Goal: Check status: Check status

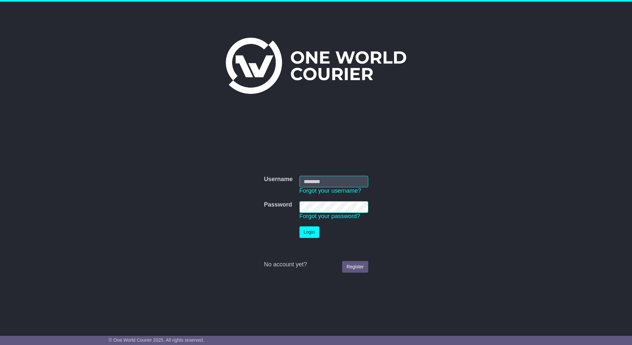
type input "**********"
click at [308, 228] on button "Login" at bounding box center [310, 233] width 20 height 12
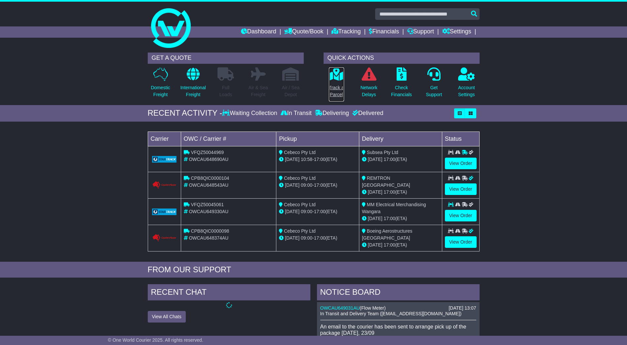
click at [338, 87] on p "Track a Parcel" at bounding box center [336, 91] width 15 height 14
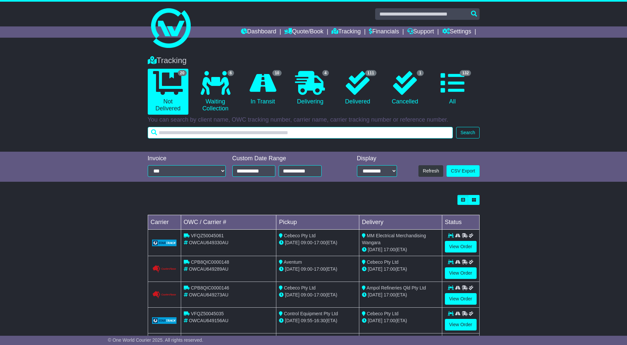
click at [260, 135] on input "text" at bounding box center [301, 133] width 306 height 12
paste input "********"
type input "********"
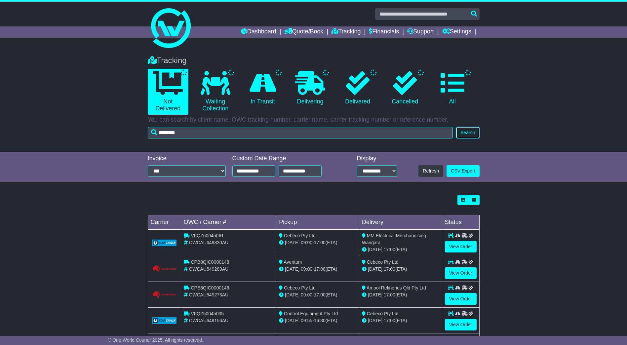
click at [465, 132] on button "Search" at bounding box center [467, 133] width 23 height 12
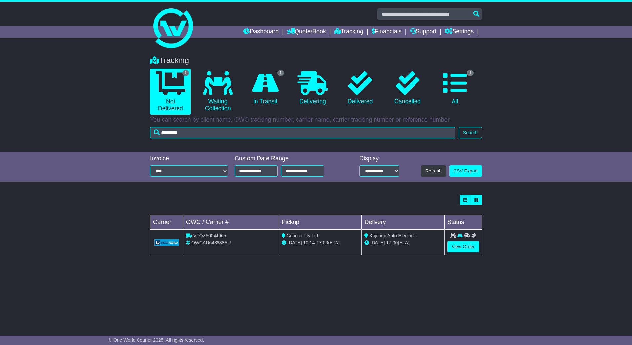
click at [203, 236] on span "VFQZ50044965" at bounding box center [209, 235] width 33 height 5
copy span "VFQZ50044965"
click at [351, 35] on link "Tracking" at bounding box center [348, 31] width 29 height 11
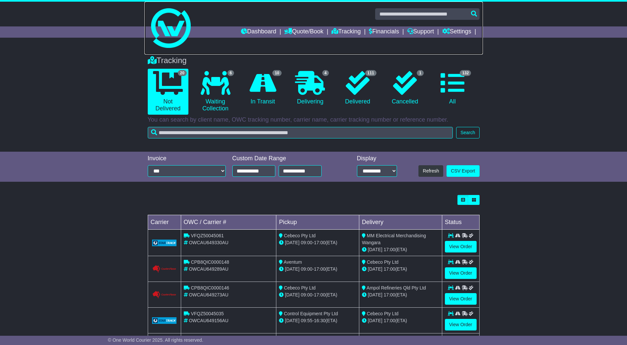
click at [339, 26] on link at bounding box center [314, 28] width 339 height 53
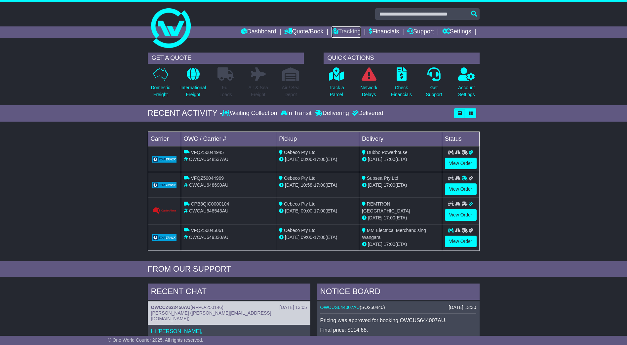
click at [346, 31] on link "Tracking" at bounding box center [346, 31] width 29 height 11
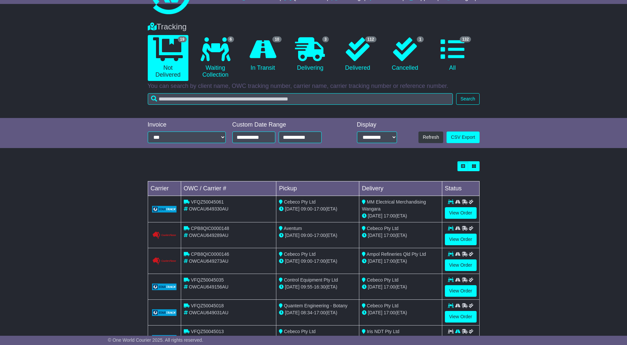
scroll to position [99, 0]
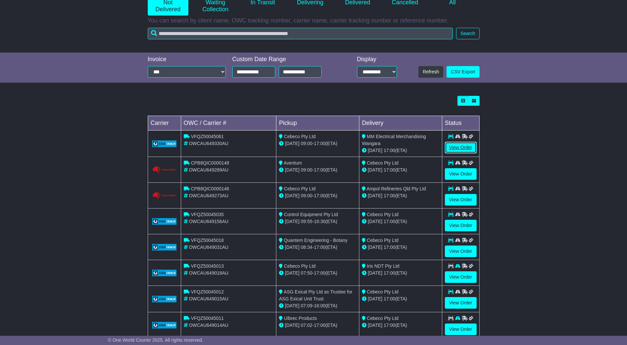
click at [461, 147] on link "View Order" at bounding box center [461, 148] width 32 height 12
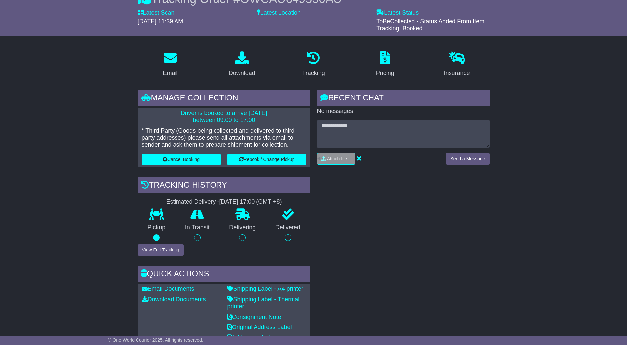
scroll to position [99, 0]
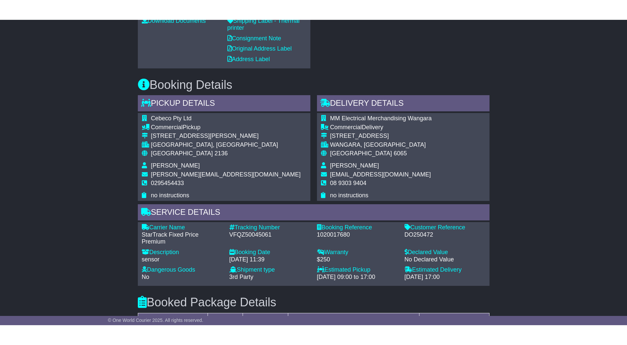
scroll to position [463, 0]
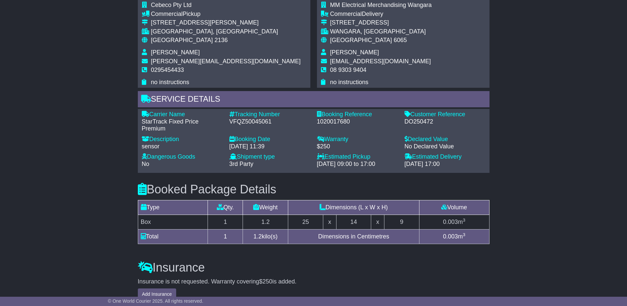
click at [409, 122] on div "DO250472" at bounding box center [445, 121] width 81 height 7
copy div "DO250472"
click at [248, 119] on div "VFQZ50045061" at bounding box center [269, 121] width 81 height 7
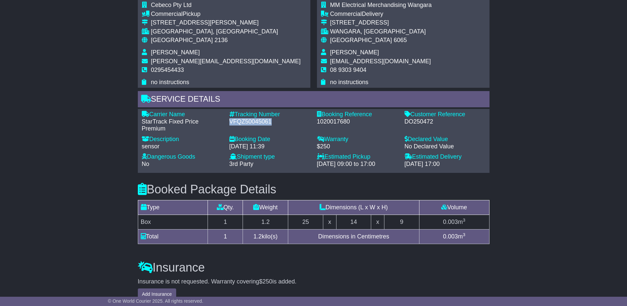
copy div "VFQZ50045061"
